Goal: Task Accomplishment & Management: Complete application form

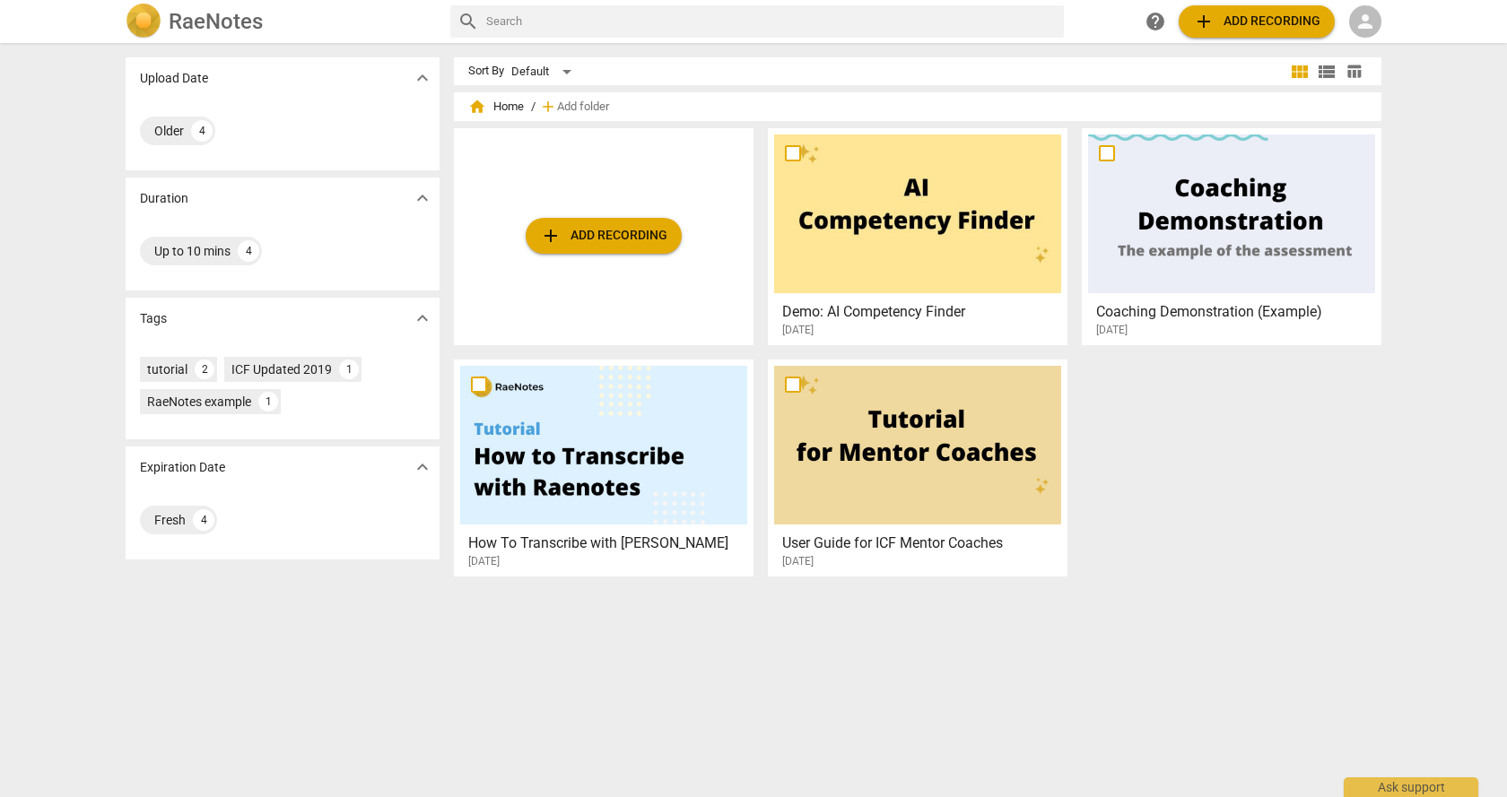
click at [539, 485] on div at bounding box center [603, 445] width 287 height 159
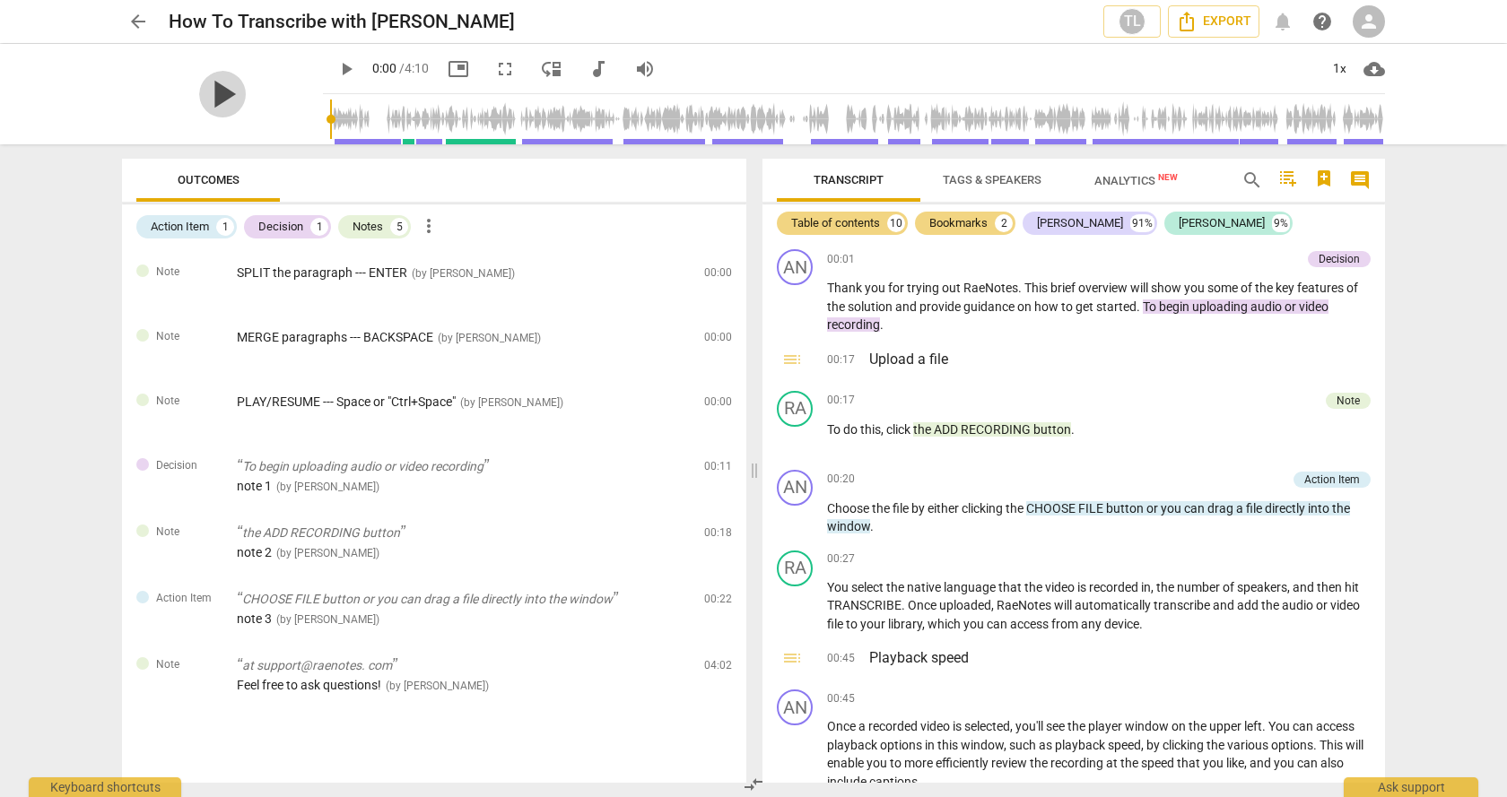
click at [199, 90] on span "play_arrow" at bounding box center [222, 94] width 47 height 47
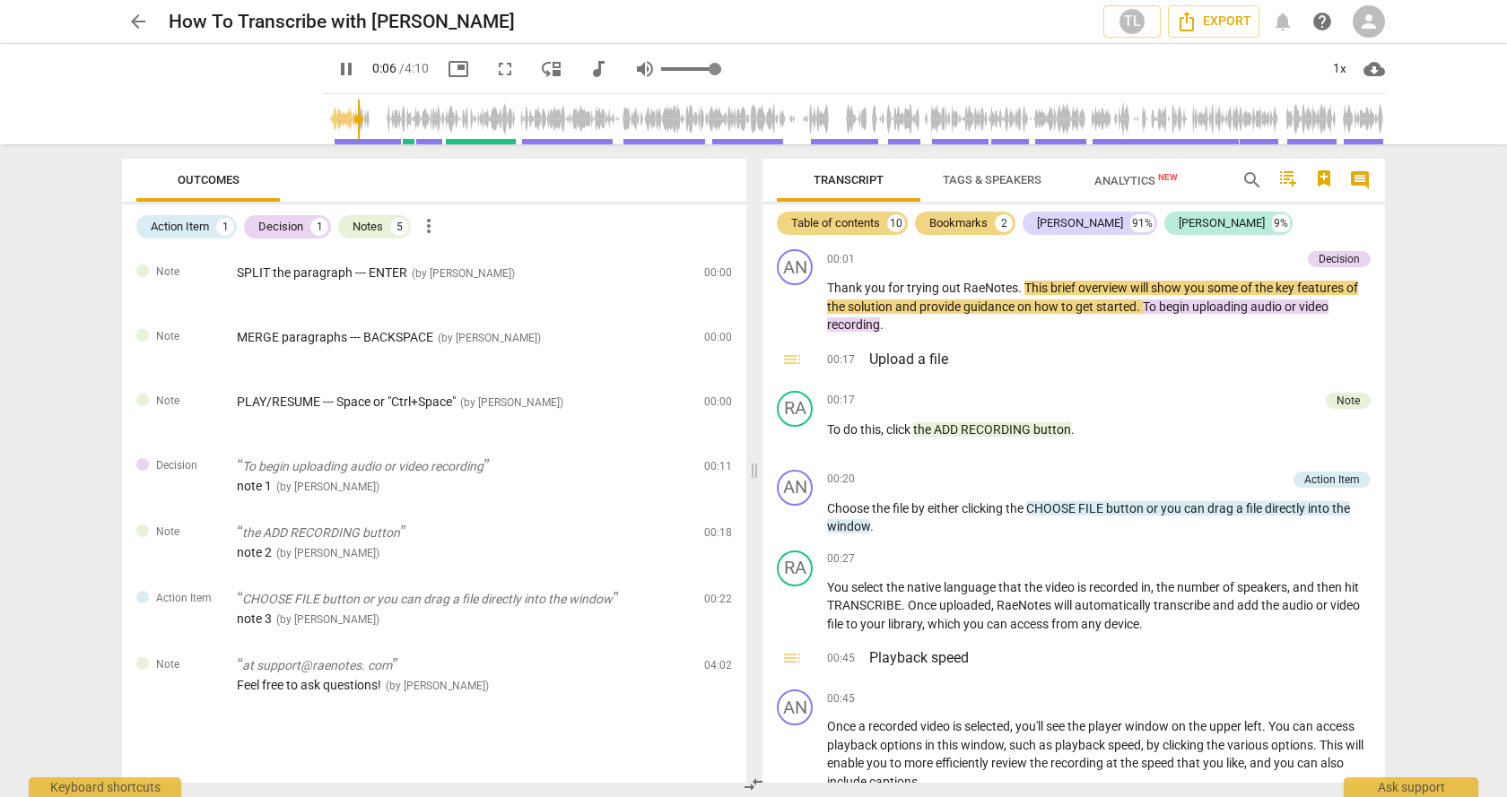
type input "7"
type input "0.96"
type input "7"
type input "0.98"
type input "7"
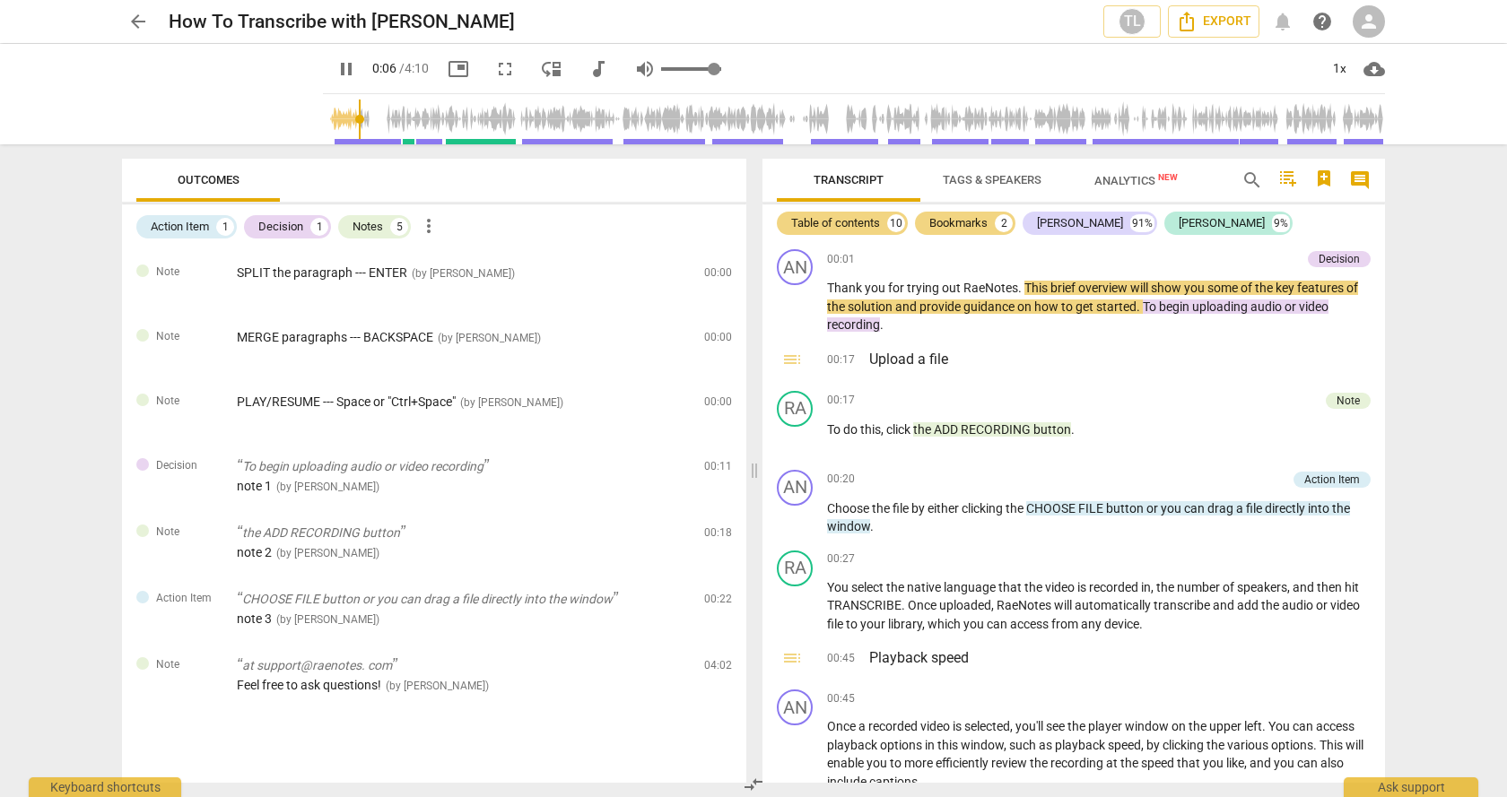
type input "1"
drag, startPoint x: 693, startPoint y: 70, endPoint x: 714, endPoint y: 69, distance: 20.7
click at [714, 69] on input "range" at bounding box center [691, 69] width 60 height 4
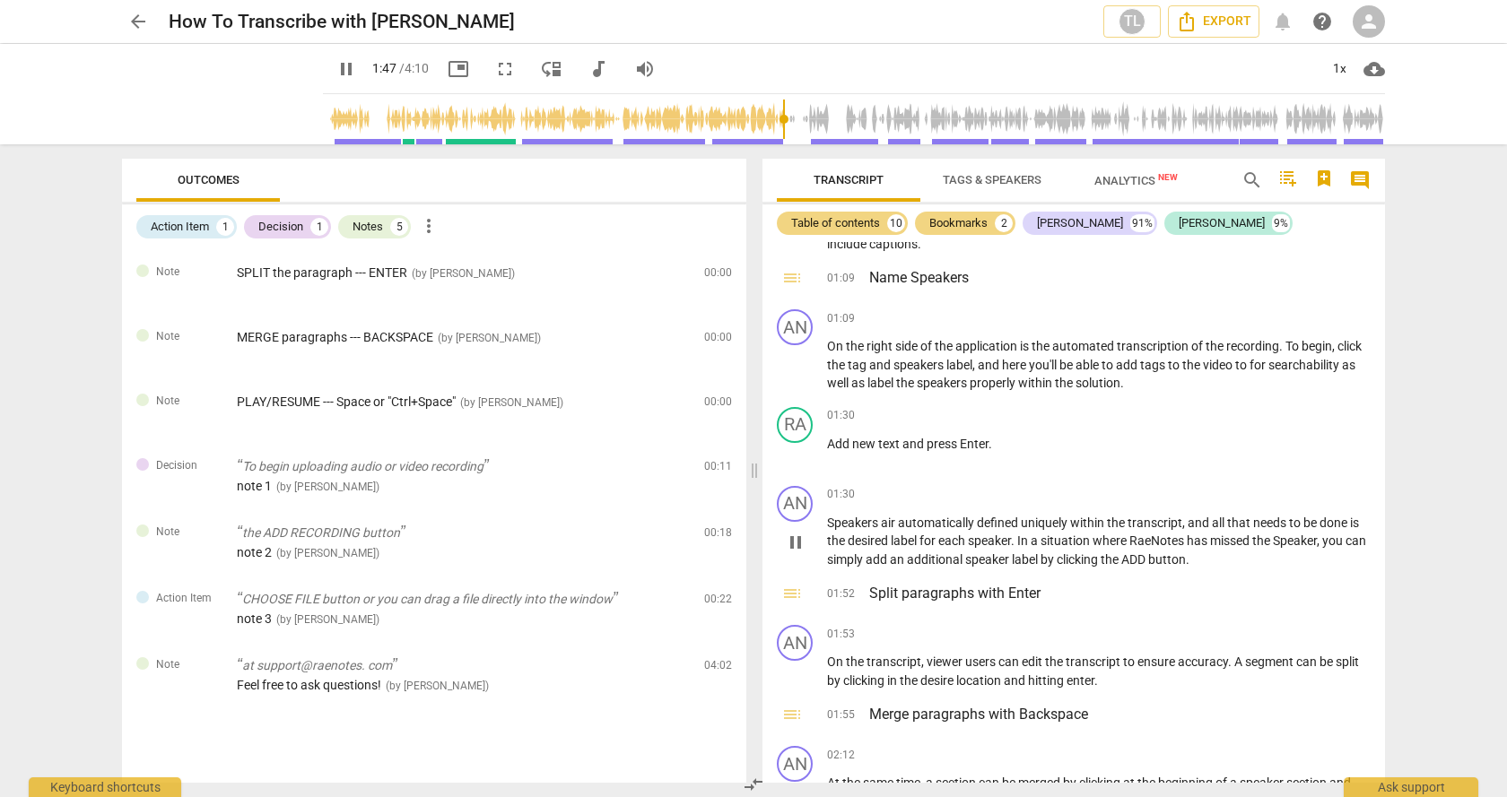
scroll to position [628, 0]
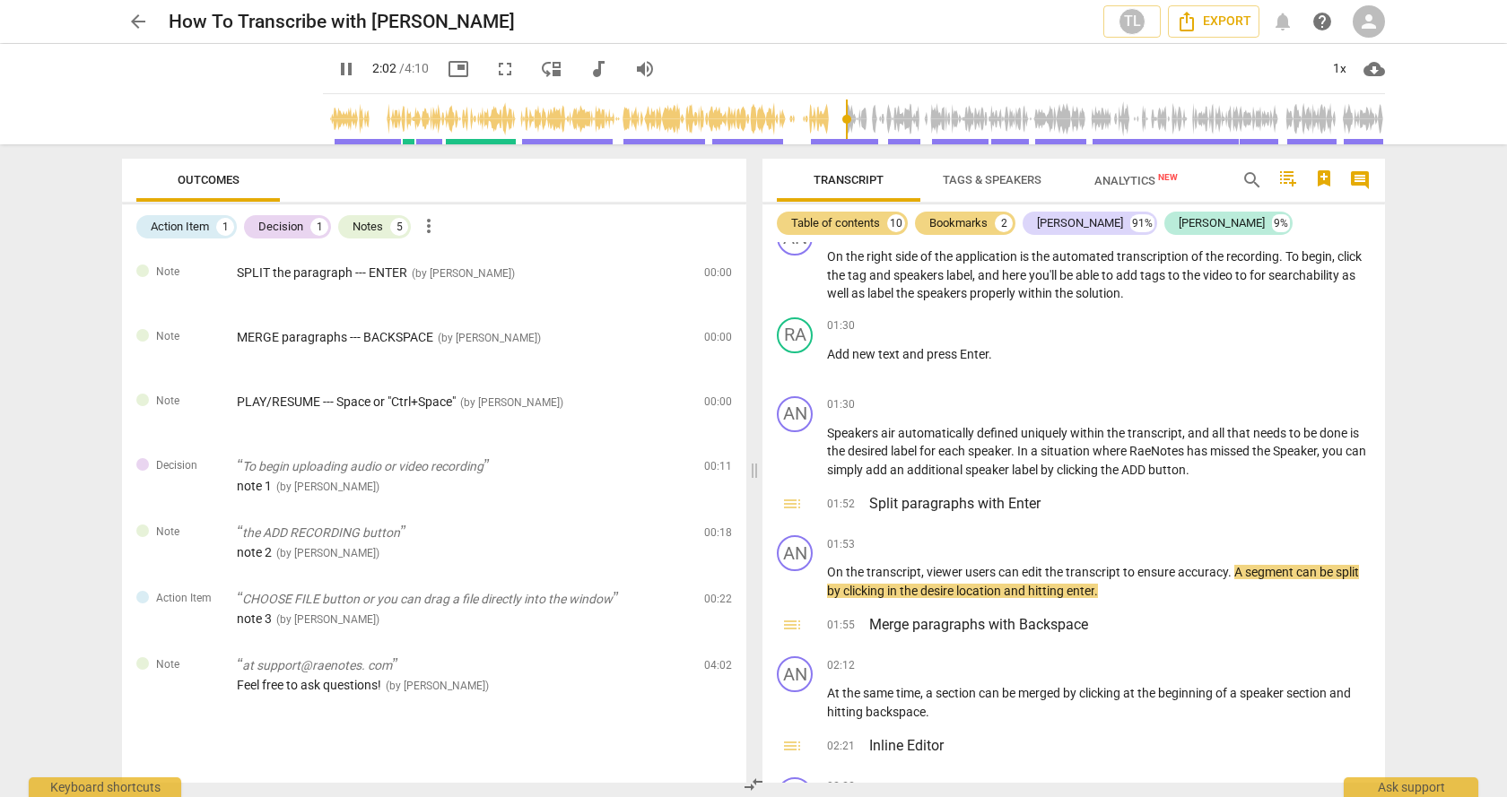
click at [335, 65] on span "pause" at bounding box center [346, 69] width 22 height 22
type input "123"
click at [135, 21] on span "arrow_back" at bounding box center [138, 22] width 22 height 22
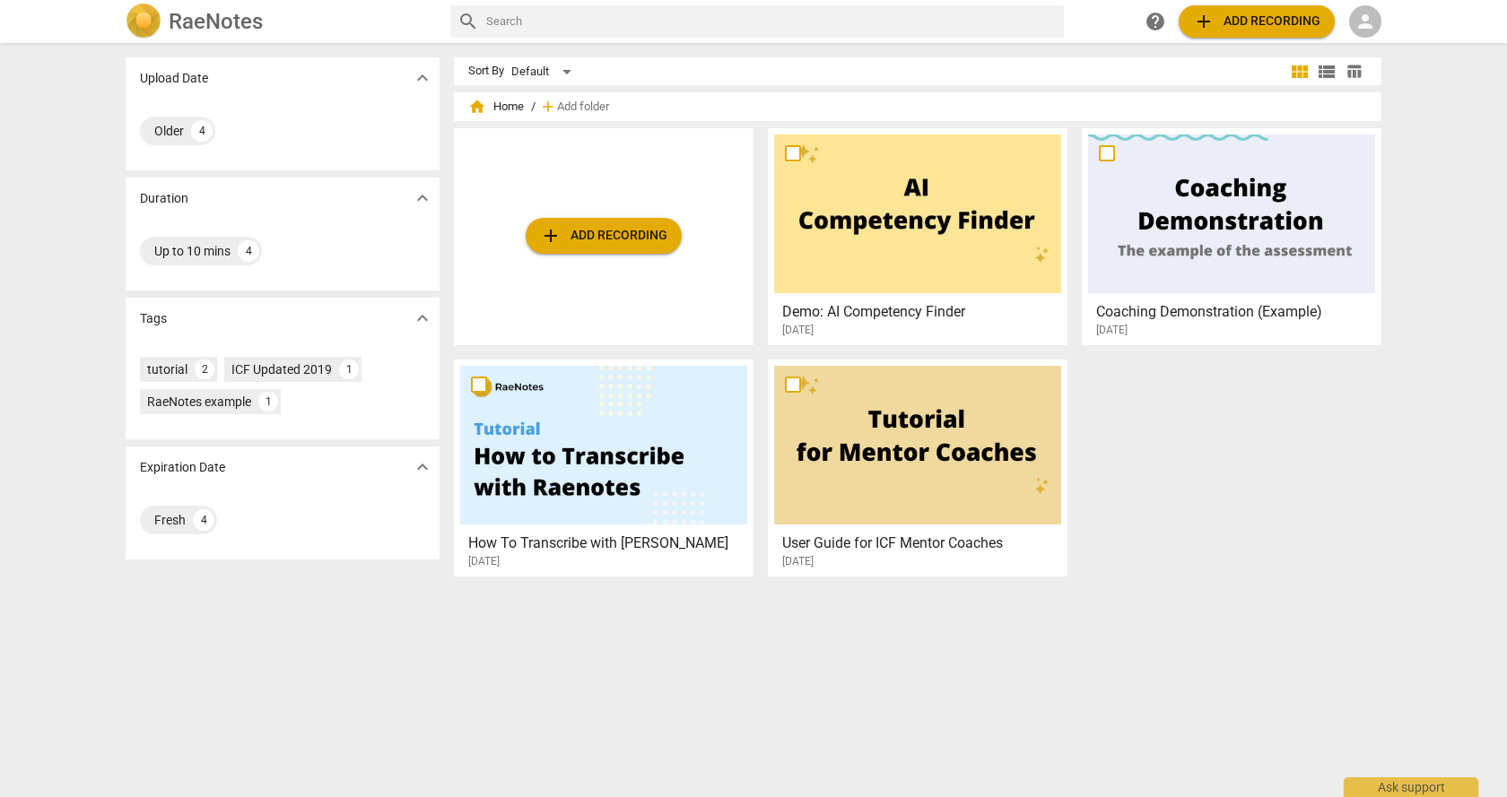
click at [614, 247] on button "add Add recording" at bounding box center [604, 236] width 156 height 36
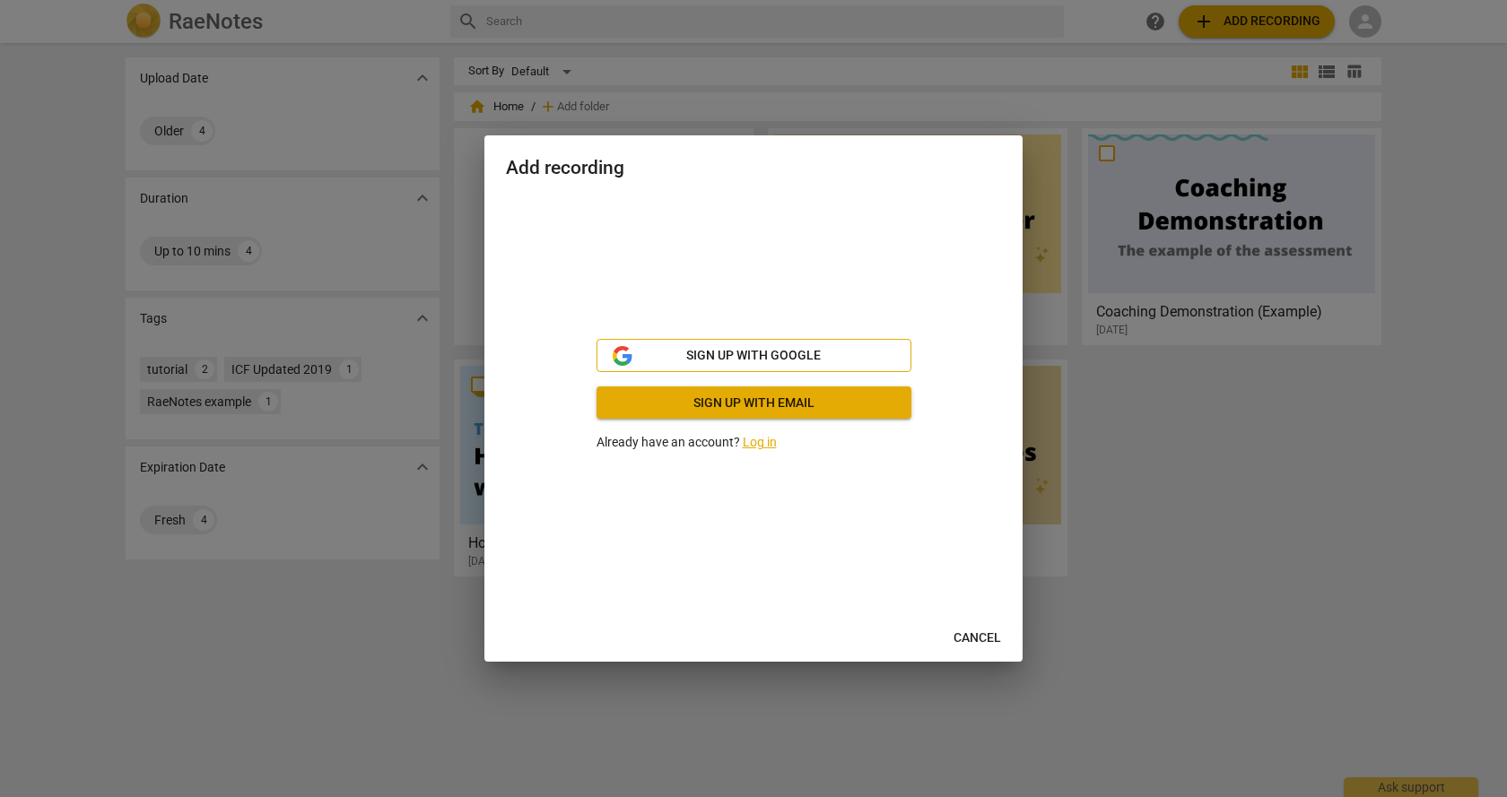
click at [745, 353] on span "Sign up with Google" at bounding box center [753, 356] width 135 height 18
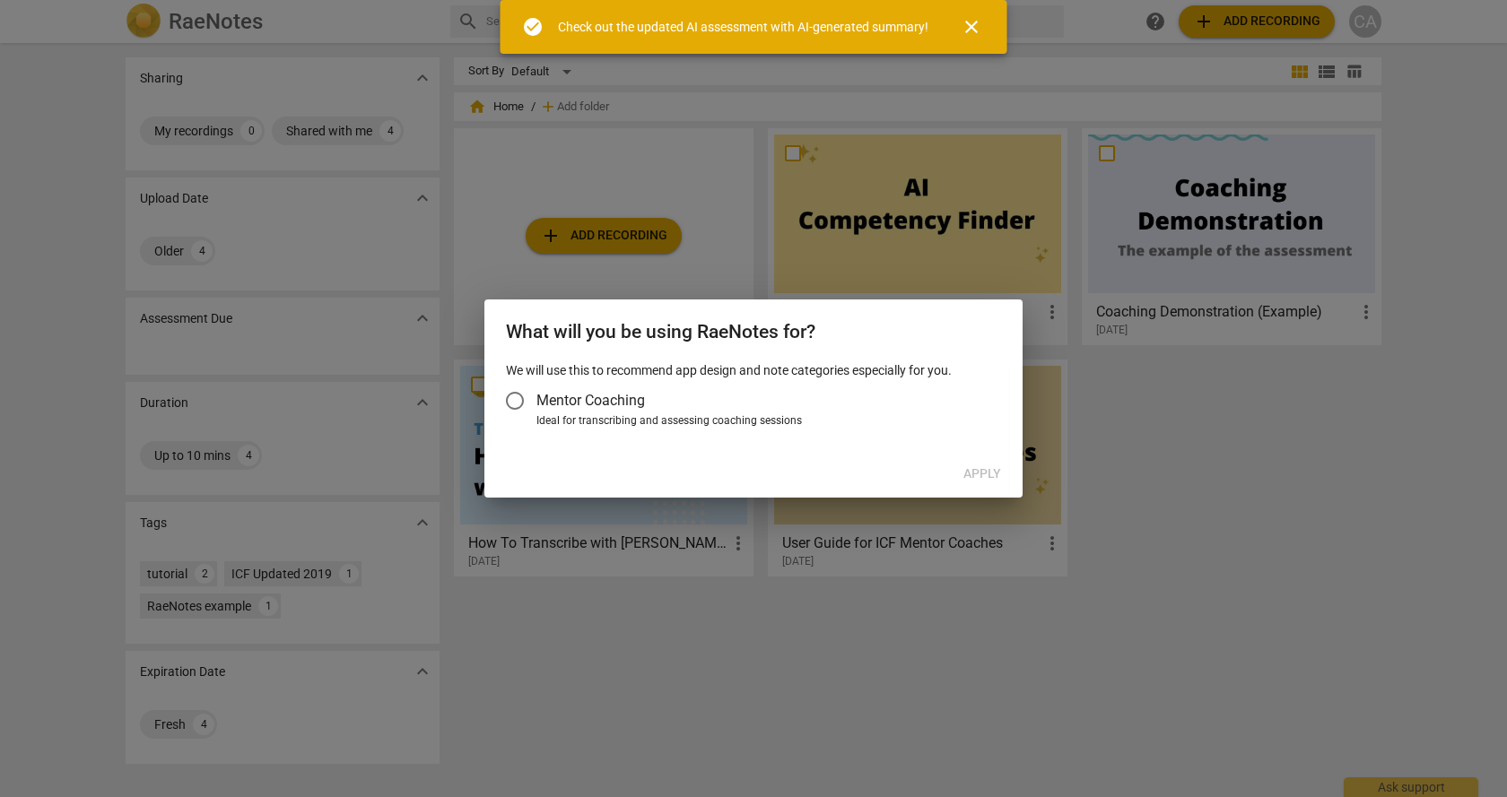
click at [517, 402] on input "Mentor Coaching" at bounding box center [514, 400] width 43 height 43
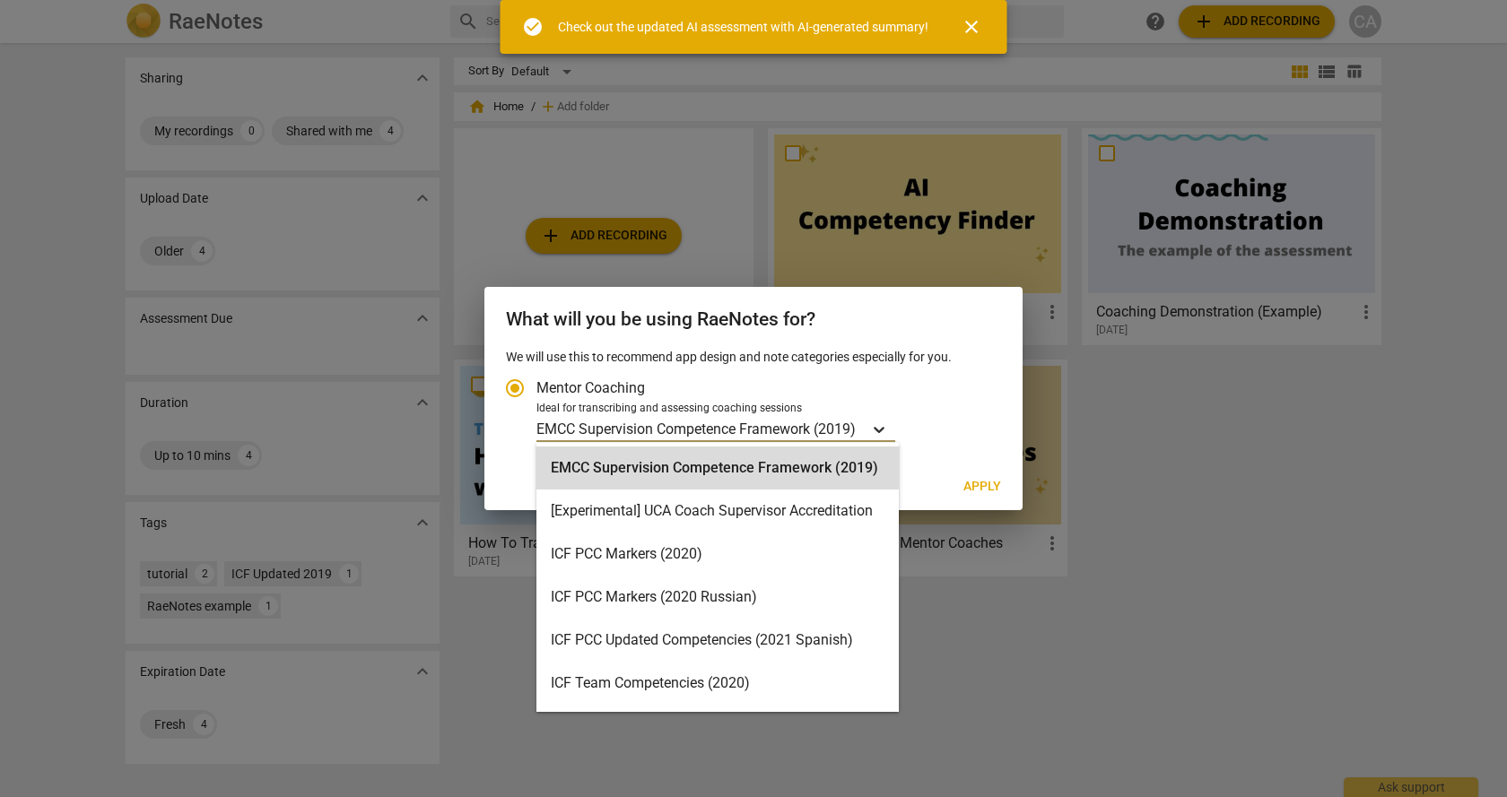
click at [870, 434] on div "Account type" at bounding box center [879, 429] width 32 height 26
click at [0, 0] on input "Ideal for transcribing and assessing coaching sessions 15 results available. Us…" at bounding box center [0, 0] width 0 height 0
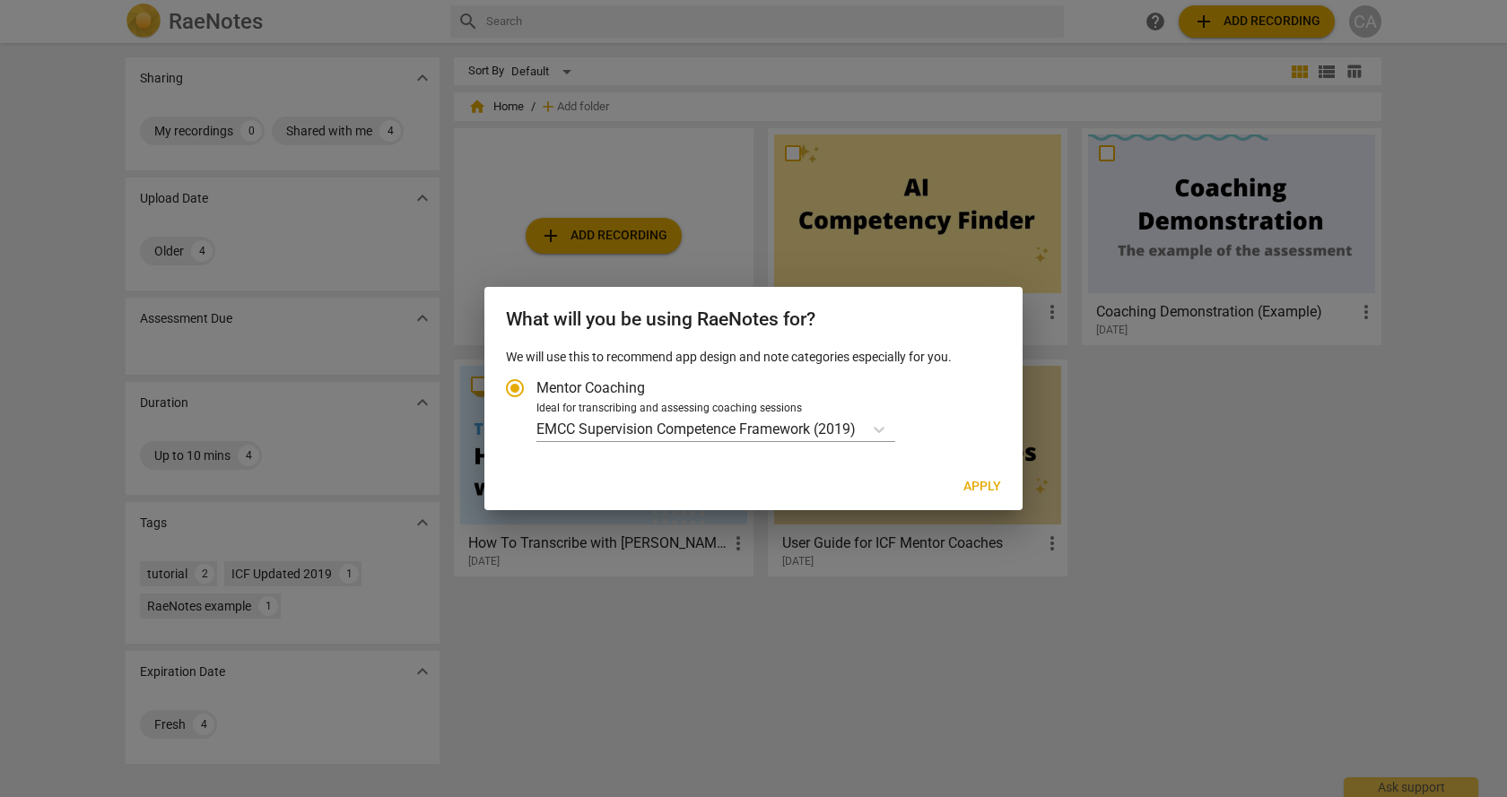
click at [951, 417] on div "EMCC Supervision Competence Framework (2019)" at bounding box center [765, 429] width 459 height 26
click at [0, 0] on input "Ideal for transcribing and assessing coaching sessions EMCC Supervision Compete…" at bounding box center [0, 0] width 0 height 0
click at [974, 480] on span "Apply" at bounding box center [982, 487] width 38 height 18
radio input "false"
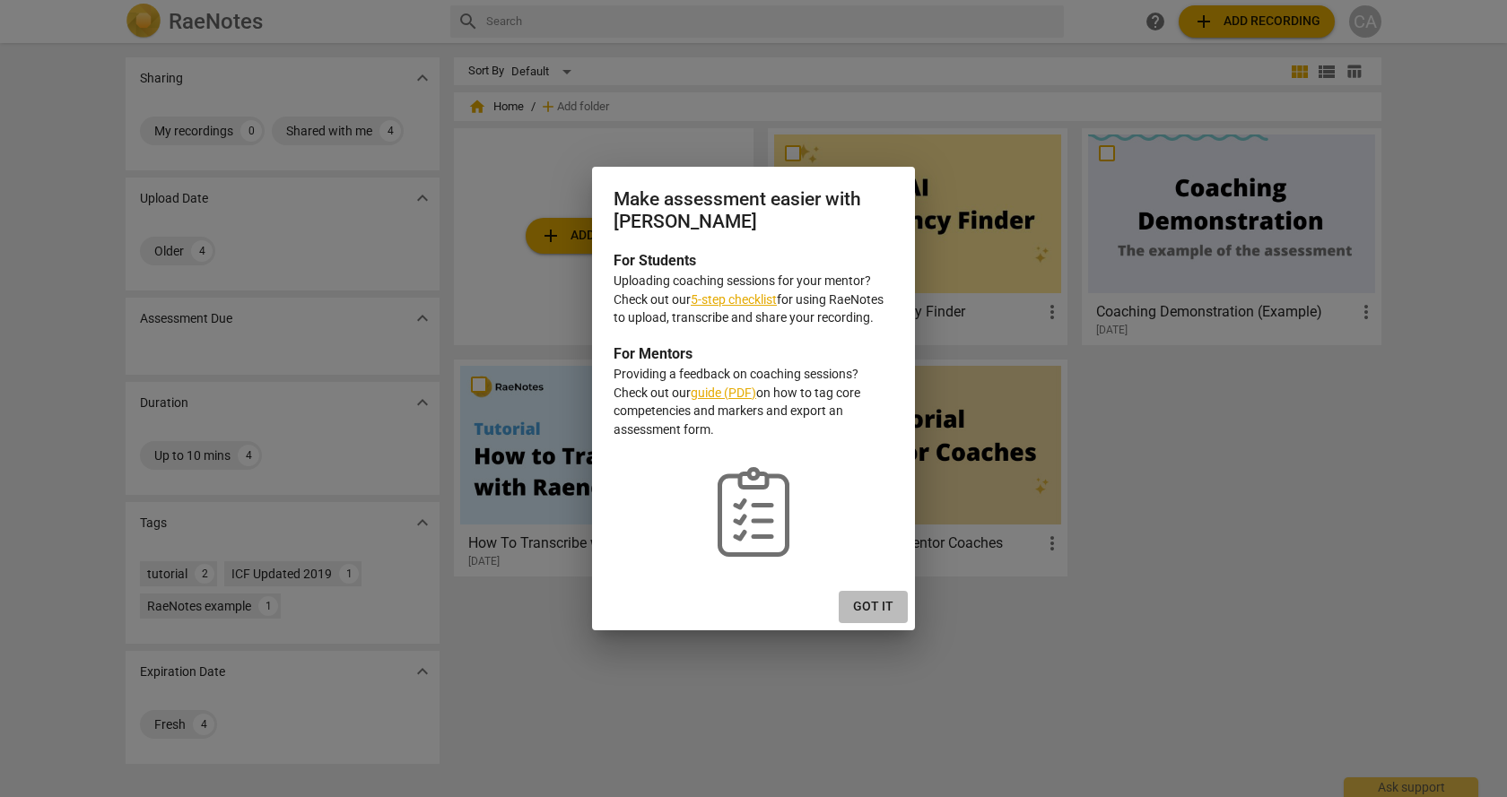
click at [863, 611] on span "Got it" at bounding box center [873, 607] width 40 height 18
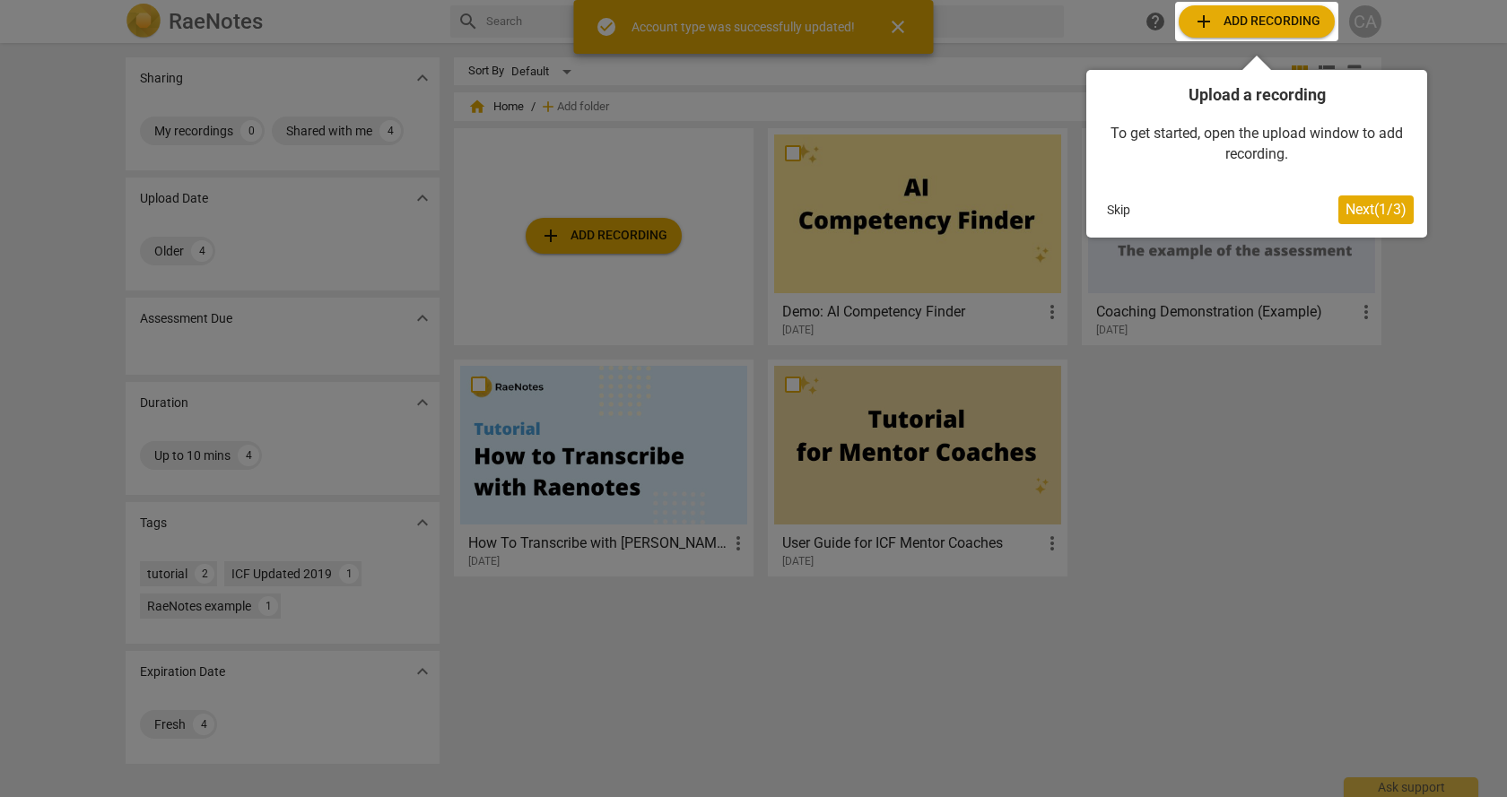
click at [599, 237] on div at bounding box center [753, 398] width 1507 height 797
click at [1377, 208] on span "Next ( 1 / 3 )" at bounding box center [1376, 209] width 61 height 17
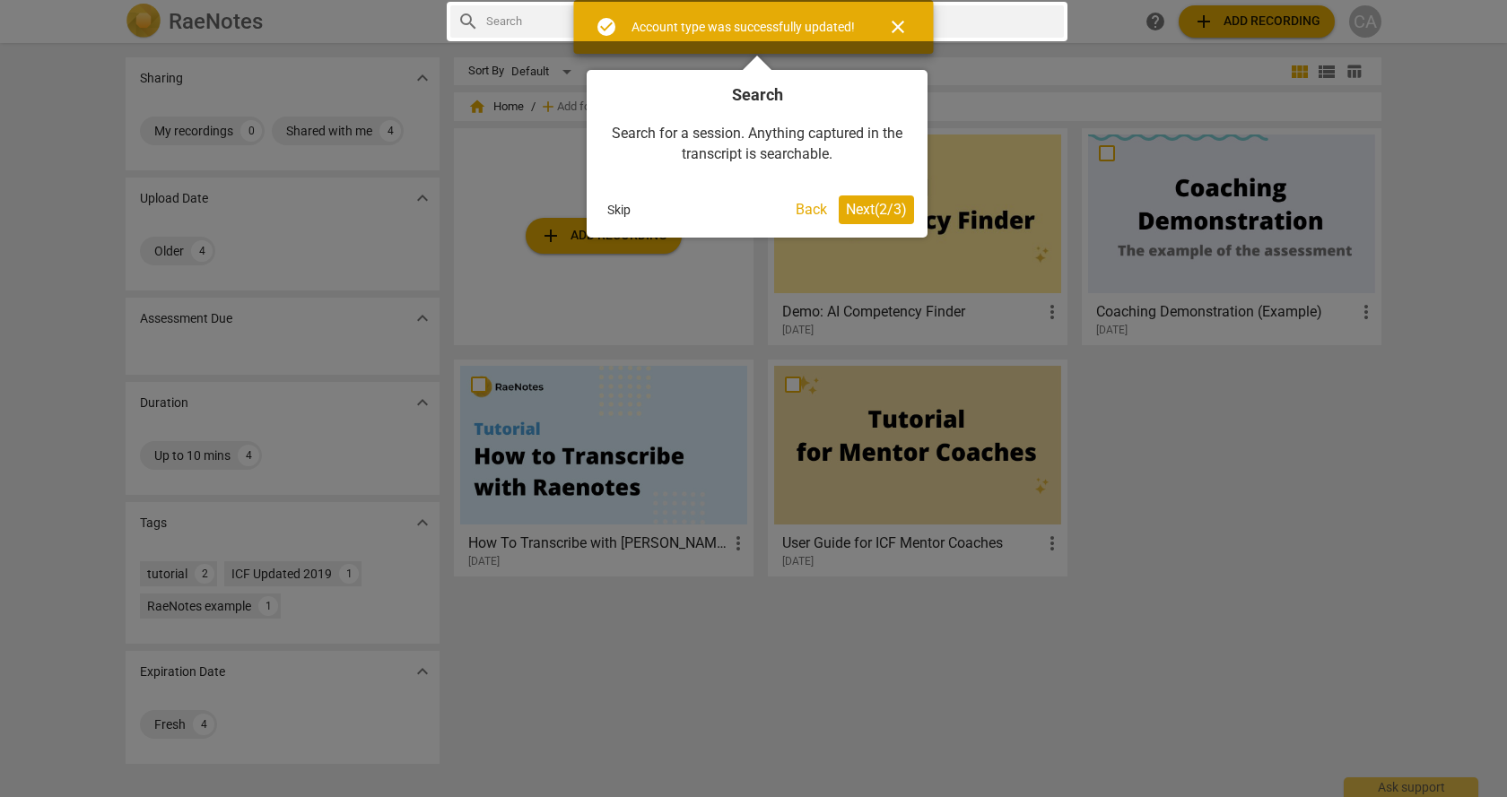
click at [611, 209] on button "Skip" at bounding box center [619, 209] width 38 height 27
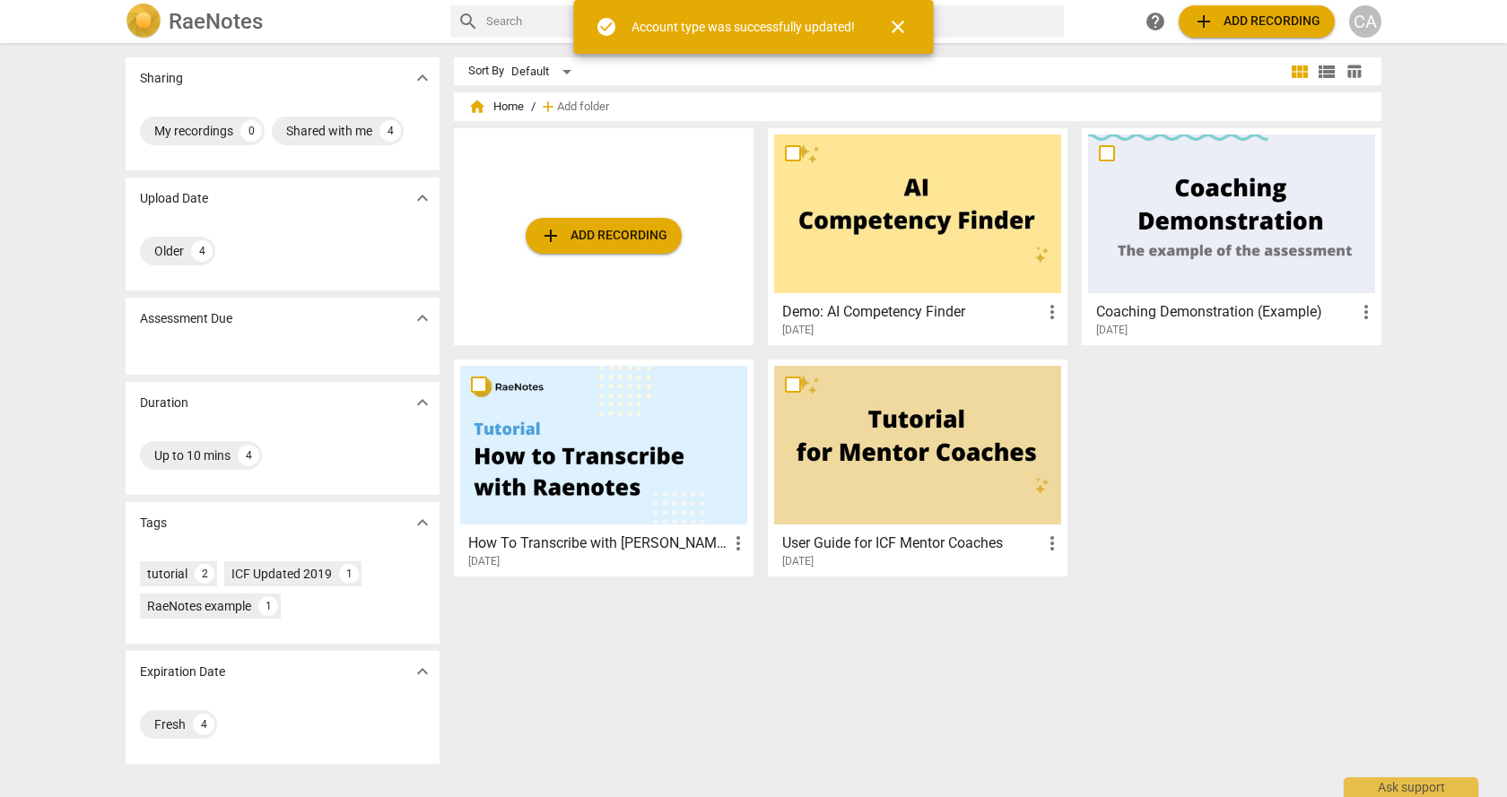
click at [591, 241] on span "add Add recording" at bounding box center [603, 236] width 127 height 22
